Goal: Task Accomplishment & Management: Complete application form

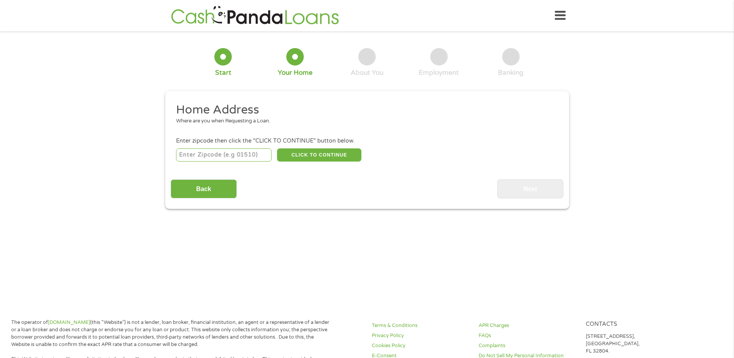
click at [207, 159] on input "number" at bounding box center [224, 154] width 96 height 13
type input "58563"
click at [312, 156] on button "CLICK TO CONTINUE" at bounding box center [319, 154] width 84 height 13
type input "58563"
type input "[GEOGRAPHIC_DATA]"
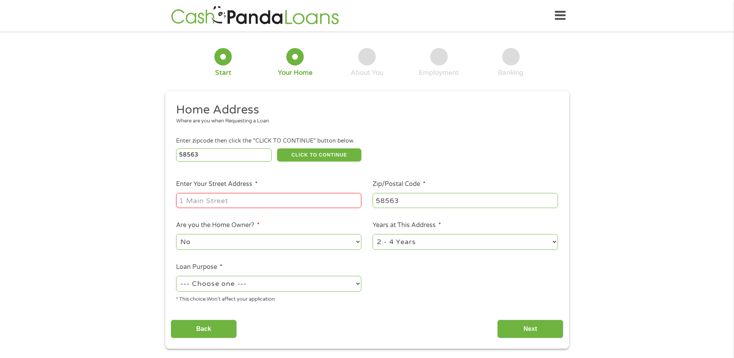
click at [214, 199] on input "Enter Your Street Address *" at bounding box center [268, 200] width 185 height 15
type input "[STREET_ADDRESS],"
click at [446, 339] on div "This field is hidden when viewing the form gclid EAIaIQobChMIh9HOoL6ZjwMVJCzUAR…" at bounding box center [367, 219] width 404 height 257
click at [406, 244] on select "1 Year or less 1 - 2 Years 2 - 4 Years Over 4 Years" at bounding box center [465, 242] width 185 height 16
select select "60months"
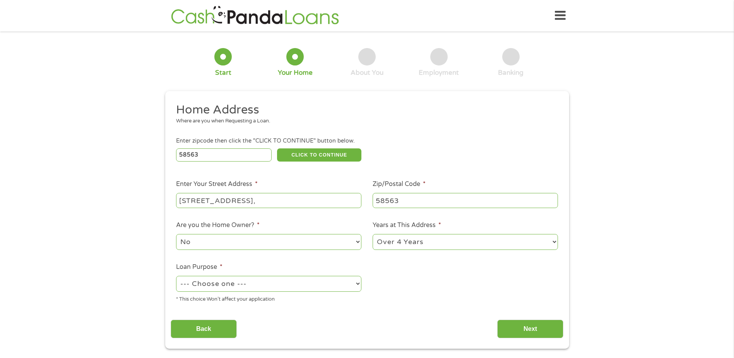
click at [373, 234] on select "1 Year or less 1 - 2 Years 2 - 4 Years Over 4 Years" at bounding box center [465, 242] width 185 height 16
click at [208, 242] on select "No Yes" at bounding box center [268, 242] width 185 height 16
select select "yes"
click at [176, 234] on select "No Yes" at bounding box center [268, 242] width 185 height 16
click at [212, 283] on select "--- Choose one --- Pay Bills Debt Consolidation Home Improvement Major Purchase…" at bounding box center [268, 284] width 185 height 16
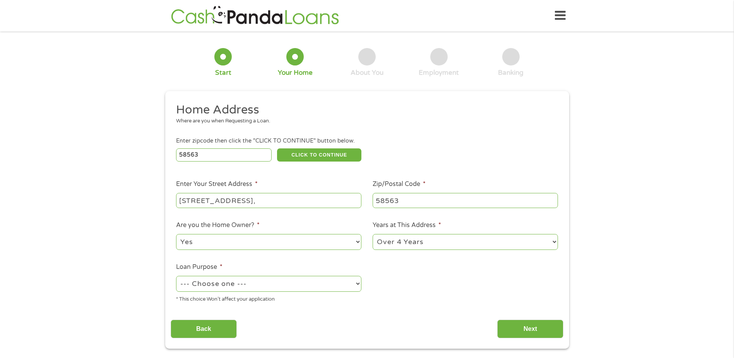
select select "other"
click at [176, 276] on select "--- Choose one --- Pay Bills Debt Consolidation Home Improvement Major Purchase…" at bounding box center [268, 284] width 185 height 16
click at [524, 330] on input "Next" at bounding box center [530, 328] width 66 height 19
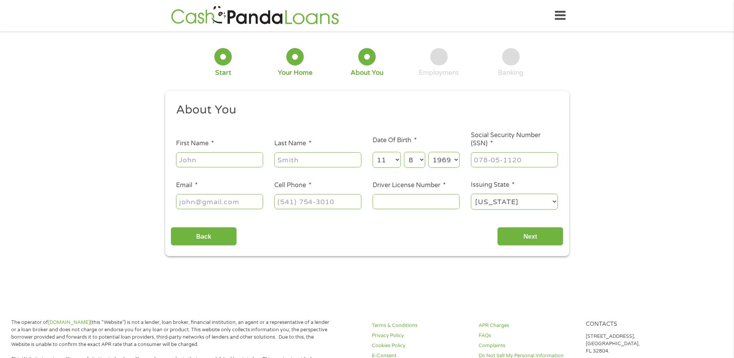
click at [216, 160] on input "First Name *" at bounding box center [219, 159] width 87 height 15
type input "[PERSON_NAME]"
type input "[EMAIL_ADDRESS][DOMAIN_NAME]"
type input "[PHONE_NUMBER]"
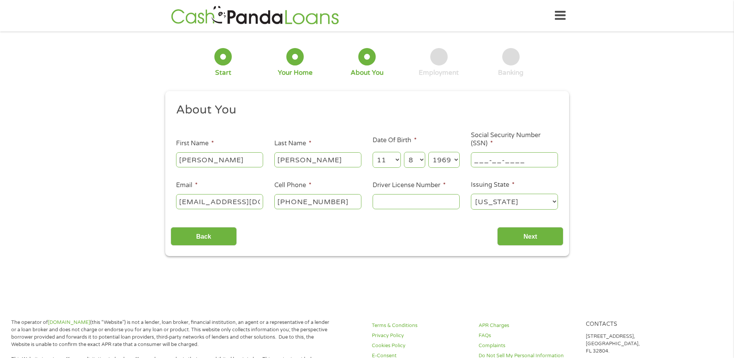
click at [511, 161] on input "___-__-____" at bounding box center [514, 159] width 87 height 15
type input "501-70-4868"
click at [393, 198] on input "Driver License Number *" at bounding box center [416, 201] width 87 height 15
type input "wei696982"
click at [526, 235] on input "Next" at bounding box center [530, 236] width 66 height 19
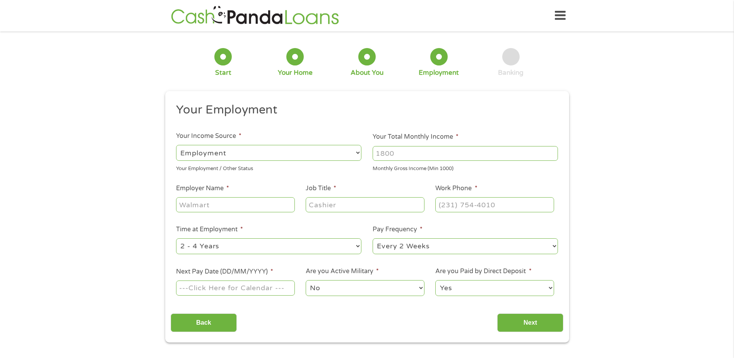
click at [407, 160] on input "Your Total Monthly Income *" at bounding box center [465, 153] width 185 height 15
type input "5100"
click at [241, 205] on input "Employer Name *" at bounding box center [235, 204] width 118 height 15
type input "InDemand Industrial Services"
click at [329, 208] on input "Job Title *" at bounding box center [365, 204] width 118 height 15
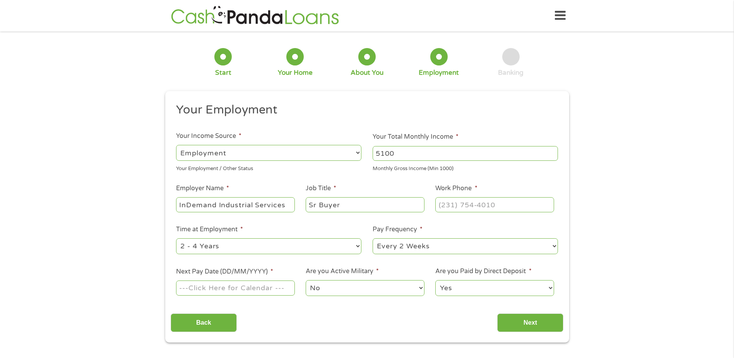
type input "Sr Buyer"
click at [500, 207] on input "(___) ___-____" at bounding box center [494, 204] width 118 height 15
type input "[PHONE_NUMBER]"
click at [232, 249] on select "--- Choose one --- 1 Year or less 1 - 2 Years 2 - 4 Years Over 4 Years" at bounding box center [268, 246] width 185 height 16
select select "24months"
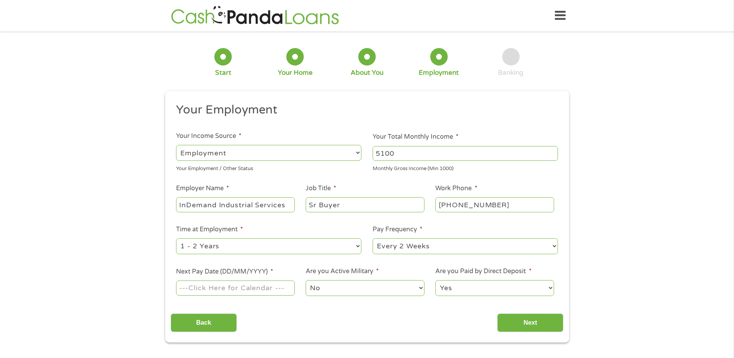
click at [176, 238] on select "--- Choose one --- 1 Year or less 1 - 2 Years 2 - 4 Years Over 4 Years" at bounding box center [268, 246] width 185 height 16
click at [442, 247] on select "--- Choose one --- Every 2 Weeks Every Week Monthly Semi-Monthly" at bounding box center [465, 246] width 185 height 16
select select "weekly"
click at [373, 238] on select "--- Choose one --- Every 2 Weeks Every Week Monthly Semi-Monthly" at bounding box center [465, 246] width 185 height 16
click at [261, 289] on input "Next Pay Date (DD/MM/YYYY) *" at bounding box center [235, 287] width 118 height 15
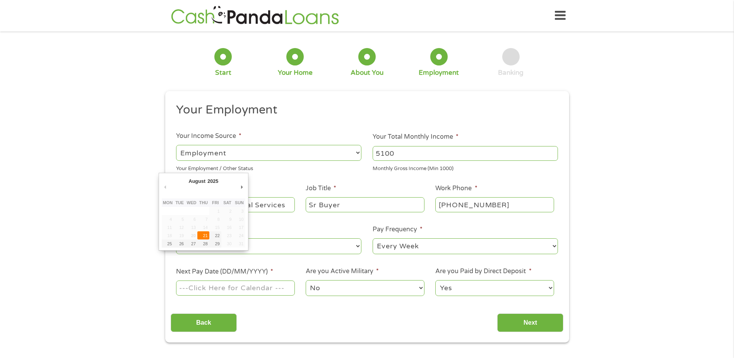
type input "[DATE]"
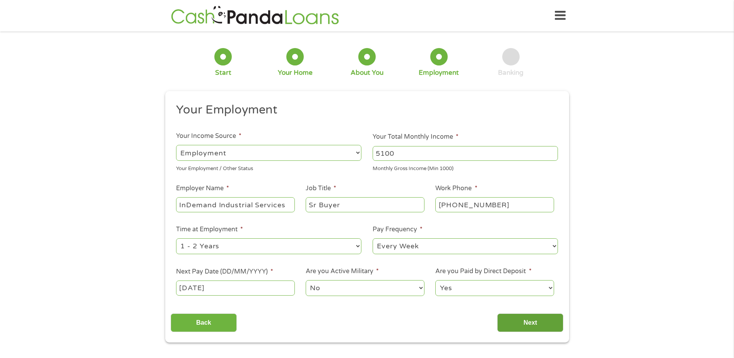
click at [526, 325] on input "Next" at bounding box center [530, 322] width 66 height 19
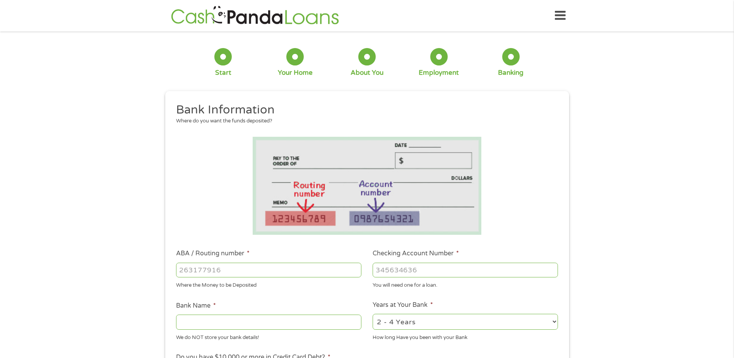
click at [255, 272] on input "ABA / Routing number *" at bounding box center [268, 269] width 185 height 15
type input "291378130"
type input "CAPITAL CREDIT UNION"
type input "291378130"
click at [432, 272] on input "Checking Account Number *" at bounding box center [465, 269] width 185 height 15
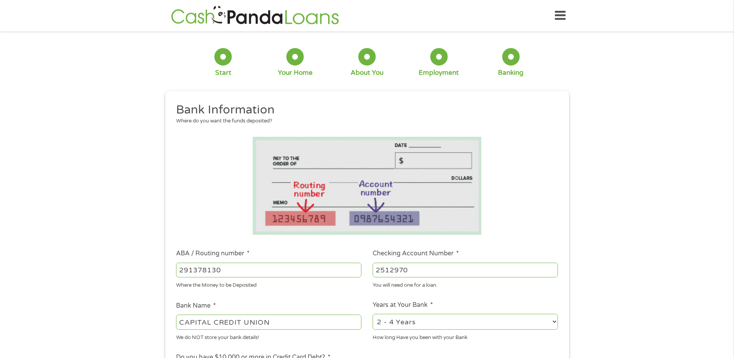
type input "2512970"
click at [82, 285] on div "1 Start 2 Your Home 3 About You 4 Employment 5 Banking 6 This field is hidden w…" at bounding box center [367, 282] width 734 height 491
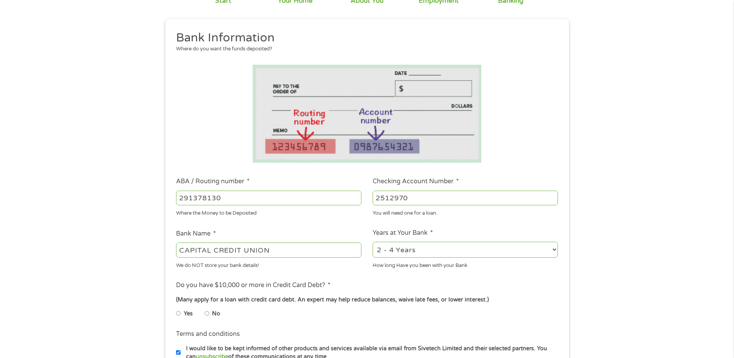
scroll to position [77, 0]
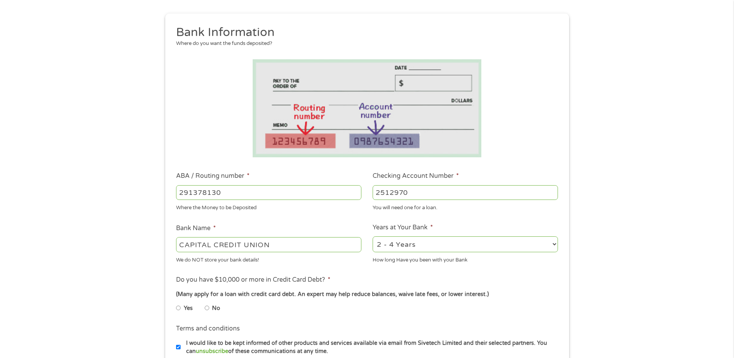
click at [444, 245] on select "2 - 4 Years 6 - 12 Months 1 - 2 Years Over 4 Years" at bounding box center [465, 244] width 185 height 16
select select "60months"
click at [373, 236] on select "2 - 4 Years 6 - 12 Months 1 - 2 Years Over 4 Years" at bounding box center [465, 244] width 185 height 16
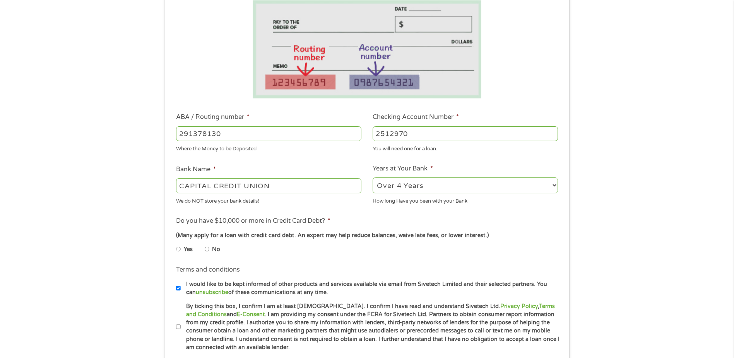
scroll to position [155, 0]
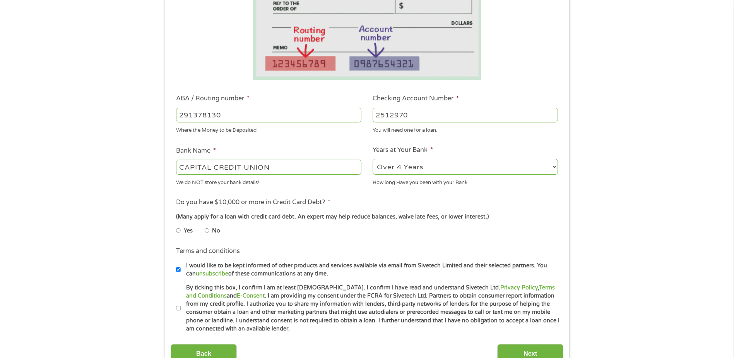
click at [207, 230] on input "No" at bounding box center [207, 230] width 5 height 12
radio input "true"
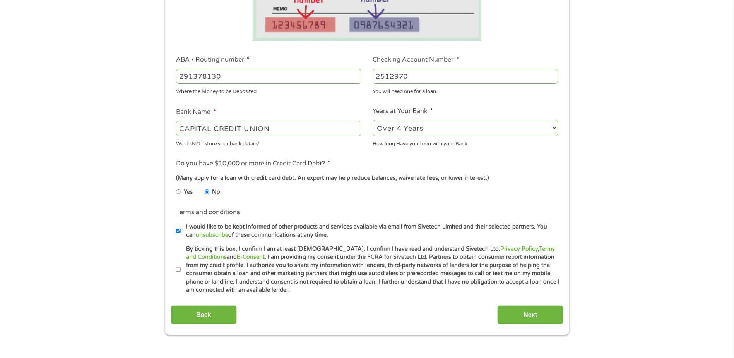
click at [179, 269] on input "By ticking this box, I confirm I am at least [DEMOGRAPHIC_DATA]. I confirm I ha…" at bounding box center [178, 269] width 5 height 12
checkbox input "true"
click at [530, 317] on input "Next" at bounding box center [530, 314] width 66 height 19
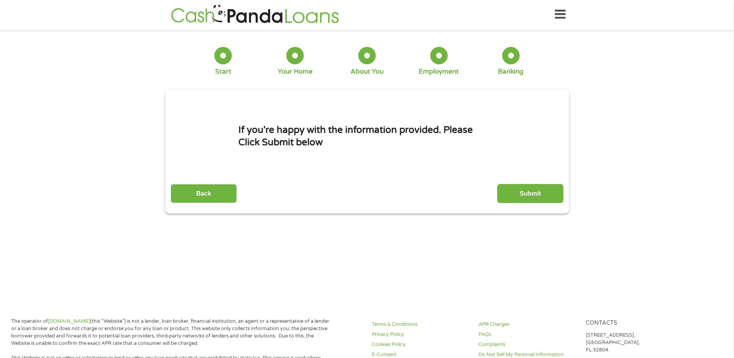
scroll to position [0, 0]
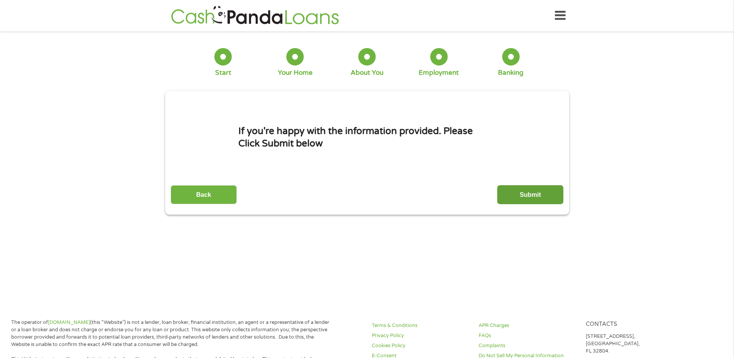
click at [528, 193] on input "Submit" at bounding box center [530, 194] width 66 height 19
